Goal: Task Accomplishment & Management: Use online tool/utility

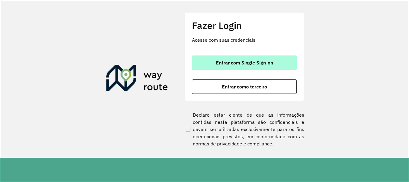
click at [252, 62] on span "Entrar com Single Sign-on" at bounding box center [244, 62] width 57 height 5
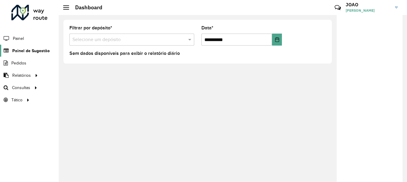
click at [40, 53] on span "Painel de Sugestão" at bounding box center [30, 51] width 37 height 6
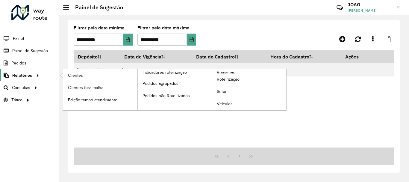
click at [33, 76] on div at bounding box center [36, 75] width 9 height 6
click at [220, 73] on link "Roteirização" at bounding box center [249, 79] width 74 height 12
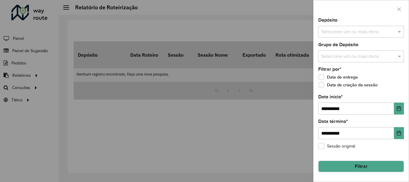
click at [19, 74] on div at bounding box center [204, 91] width 409 height 182
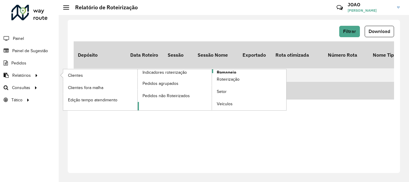
click at [233, 72] on span "Romaneio" at bounding box center [226, 72] width 19 height 6
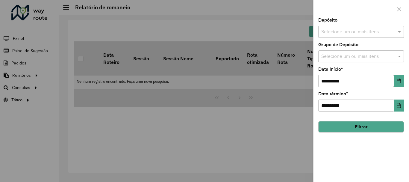
click at [365, 29] on input "text" at bounding box center [358, 31] width 77 height 7
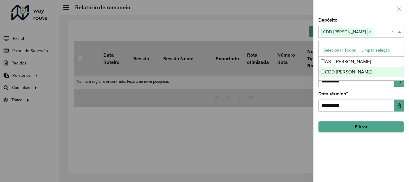
click at [344, 136] on div "**********" at bounding box center [361, 100] width 95 height 164
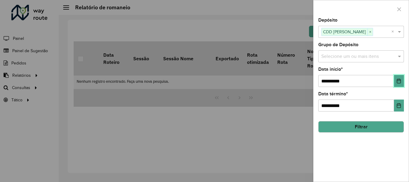
click at [396, 81] on button "Choose Date" at bounding box center [399, 81] width 10 height 12
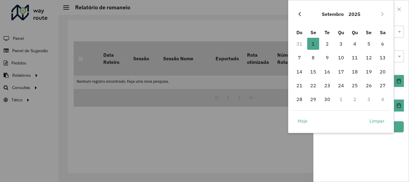
click at [300, 13] on icon "Previous Month" at bounding box center [299, 14] width 5 height 5
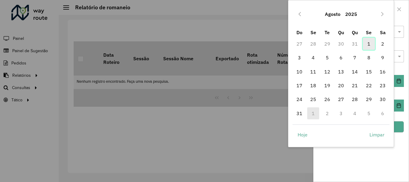
click at [368, 44] on span "1" at bounding box center [369, 44] width 12 height 12
type input "**********"
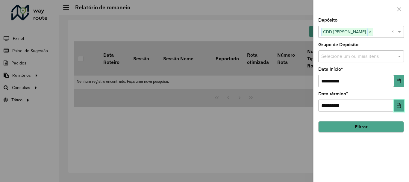
click at [399, 105] on icon "Choose Date" at bounding box center [399, 105] width 4 height 5
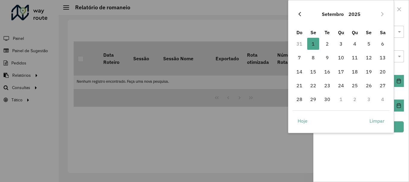
click at [300, 12] on icon "Previous Month" at bounding box center [299, 14] width 5 height 5
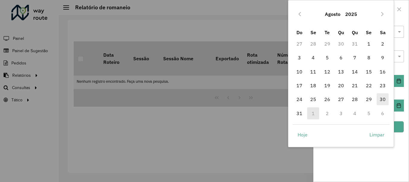
click at [382, 98] on span "30" at bounding box center [383, 99] width 12 height 12
type input "**********"
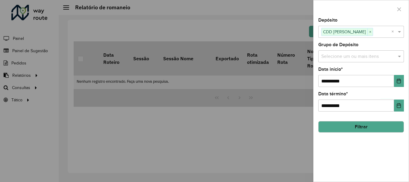
click at [376, 126] on button "Filtrar" at bounding box center [361, 126] width 86 height 11
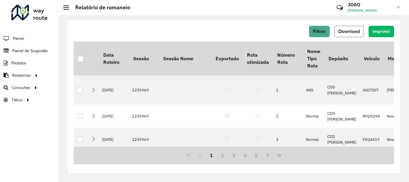
click at [357, 35] on button "Download" at bounding box center [349, 31] width 29 height 11
